Goal: Information Seeking & Learning: Find specific fact

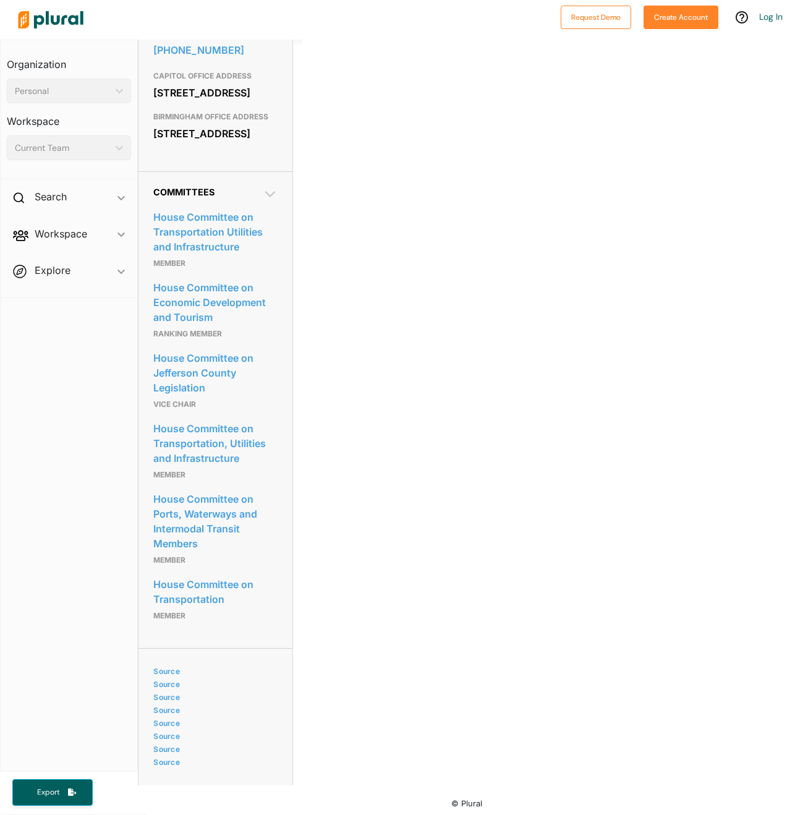
scroll to position [552, 0]
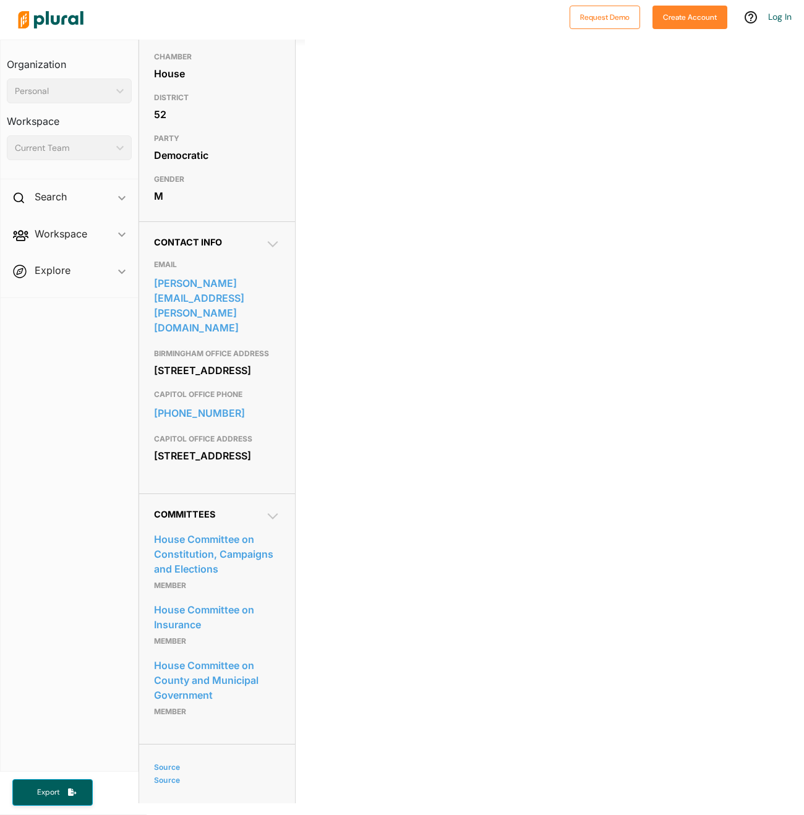
scroll to position [248, 0]
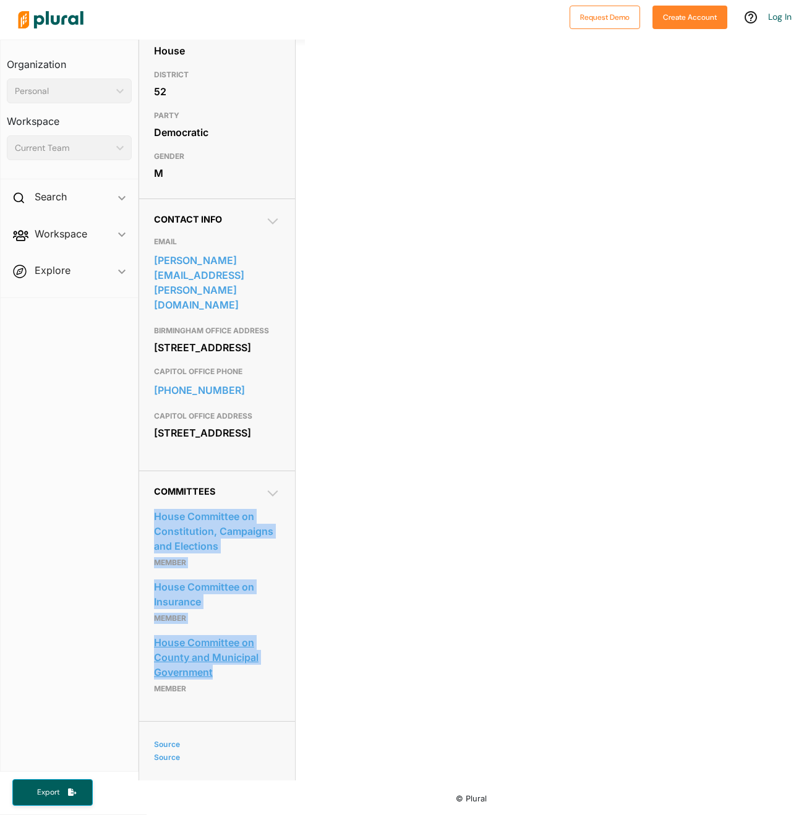
drag, startPoint x: 148, startPoint y: 514, endPoint x: 240, endPoint y: 675, distance: 185.9
click at [240, 675] on div "Committees House Committee on Constitution, Campaigns and Elections Member Hous…" at bounding box center [217, 596] width 156 height 250
copy div "House Committee on Constitution, Campaigns and Elections Member House Committee…"
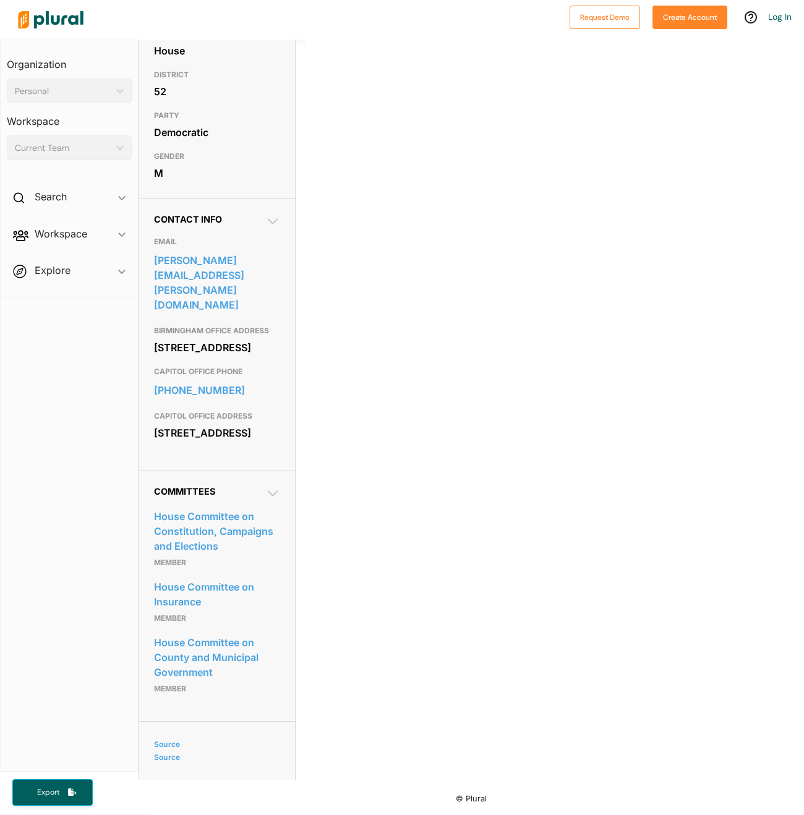
click at [696, 384] on div "0 Filter by Session 1 Filter by Session close Current Sessions [US_STATE] 2026 …" at bounding box center [554, 172] width 499 height 619
